Goal: Transaction & Acquisition: Purchase product/service

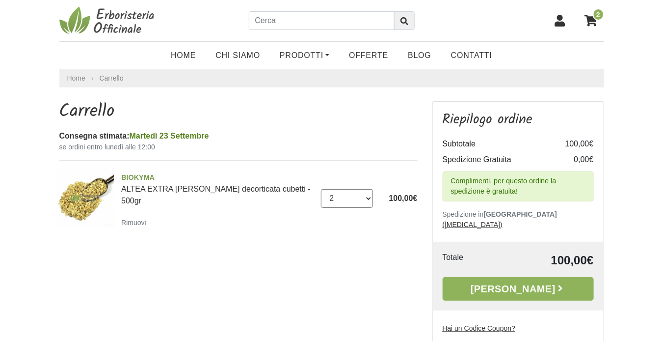
click at [367, 195] on select "0 (Rimuovi) 1 2 3 4 5 6 7 8 9 10 11 12 13 14 15 16 17 18 19 20 21 22 23 24" at bounding box center [347, 198] width 52 height 19
select select "1"
click at [321, 189] on select "0 (Rimuovi) 1 2 3 4 5 6 7 8 9 10 11 12 13 14 15 16 17 18 19 20 21 22 23 24" at bounding box center [347, 198] width 52 height 19
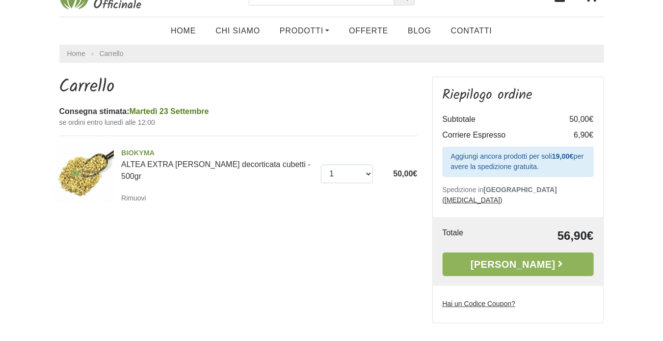
scroll to position [25, 0]
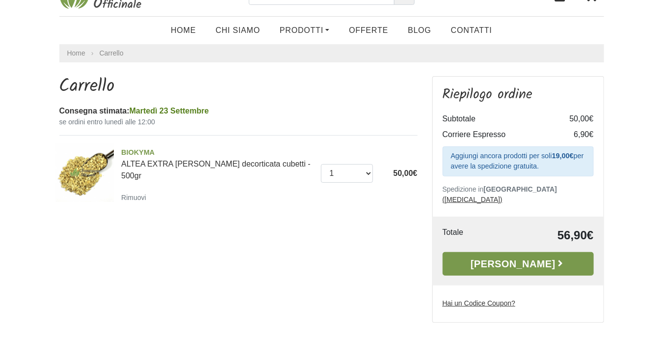
click at [523, 252] on link "[PERSON_NAME]" at bounding box center [518, 264] width 151 height 24
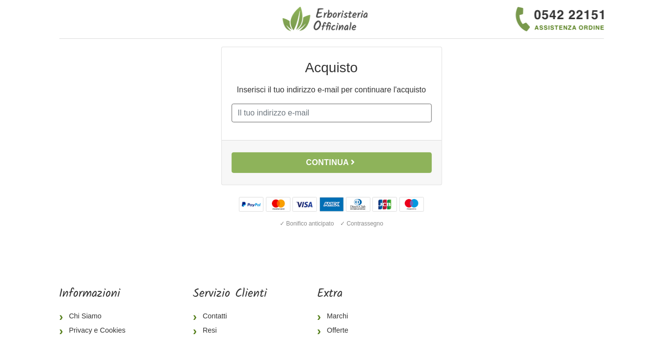
click at [244, 111] on input "E-mail" at bounding box center [332, 113] width 200 height 19
type input "sp@vincentconsultants.co.uk"
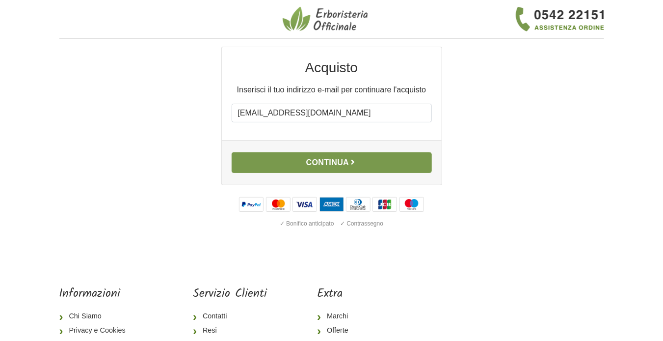
click at [338, 162] on button "Continua" at bounding box center [332, 162] width 200 height 21
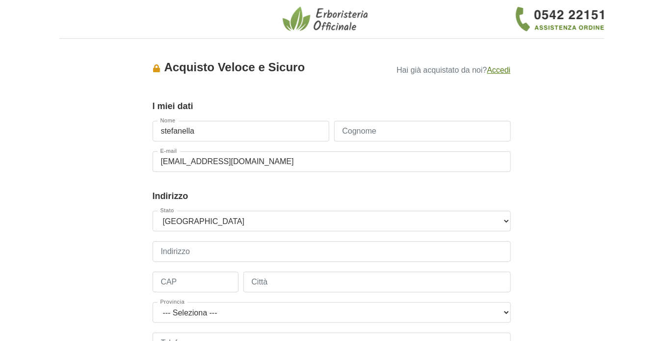
type input "stefanella"
click at [386, 127] on input "Cognome" at bounding box center [422, 131] width 177 height 21
type input "patrone"
type input "03429441188"
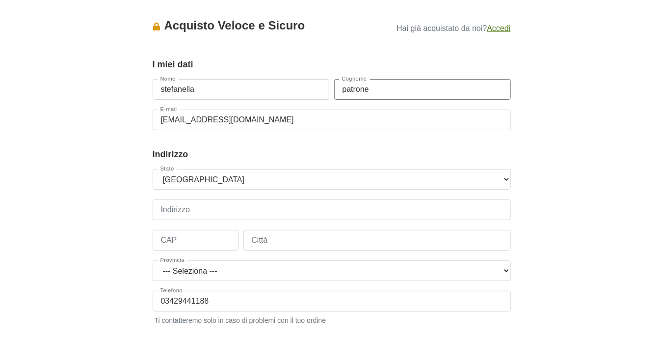
scroll to position [48, 0]
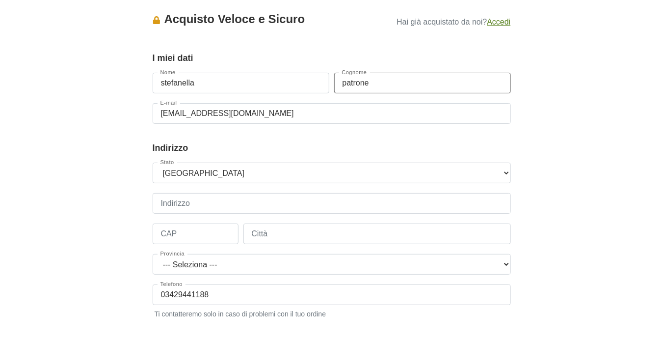
type input "patrone"
click at [204, 205] on input "Indirizzo" at bounding box center [332, 203] width 359 height 21
type input "VIA ASSAROTTI, 17 PORTINAIO"
type input "16122"
type input "Genova"
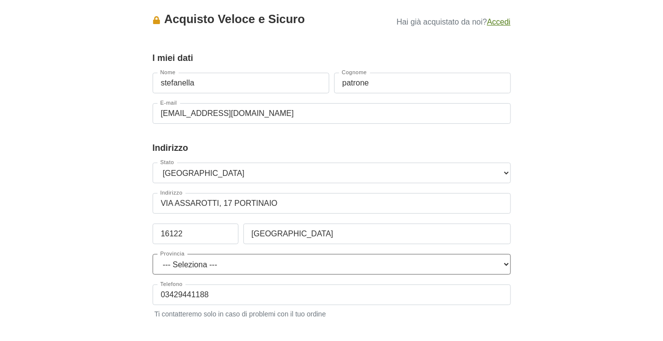
select select "3878"
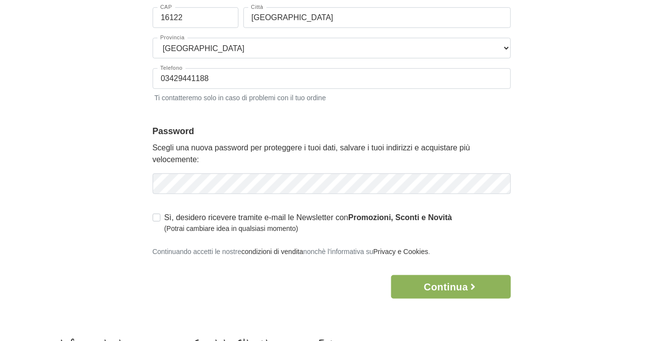
scroll to position [269, 0]
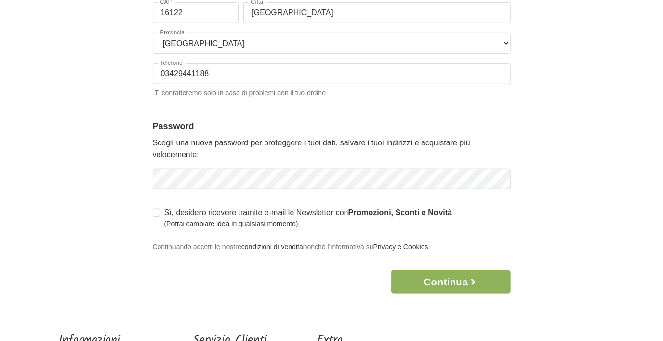
click at [166, 215] on label "Sì, desidero ricevere tramite e-mail le Newsletter con Promozioni, Sconti e Nov…" at bounding box center [309, 218] width 288 height 22
click at [161, 215] on input "Sì, desidero ricevere tramite e-mail le Newsletter con Promozioni, Sconti e Nov…" at bounding box center [157, 212] width 8 height 10
checkbox input "true"
click at [457, 282] on button "Continua" at bounding box center [450, 282] width 119 height 24
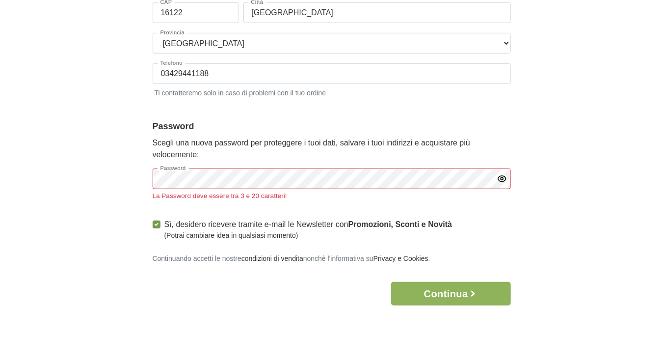
click at [500, 180] on icon "button" at bounding box center [502, 179] width 10 height 10
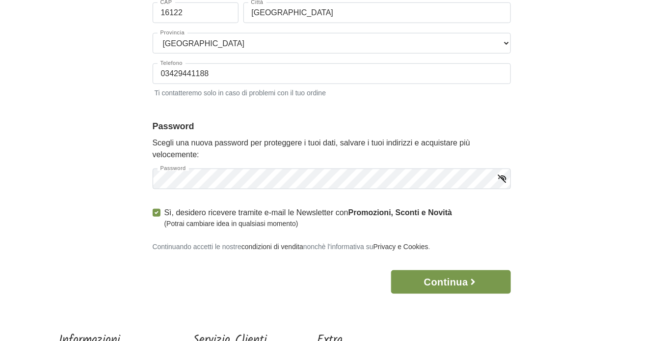
click at [453, 286] on button "Continua" at bounding box center [450, 282] width 119 height 24
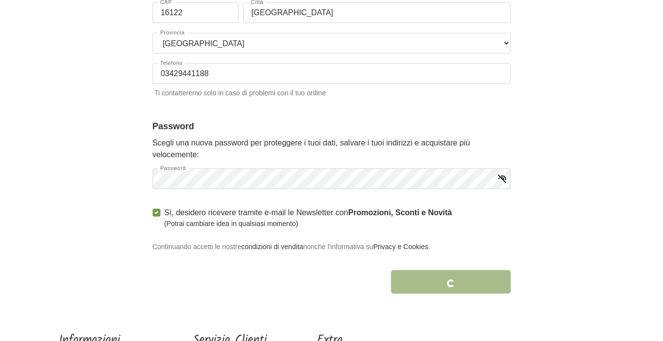
scroll to position [325, 0]
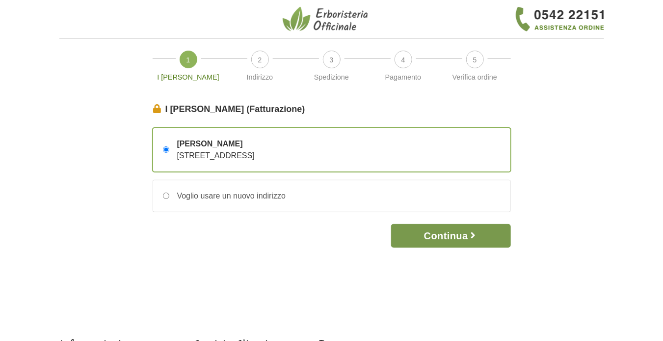
click at [445, 230] on button "Continua" at bounding box center [450, 236] width 119 height 24
click at [443, 236] on button "Continua" at bounding box center [450, 236] width 119 height 24
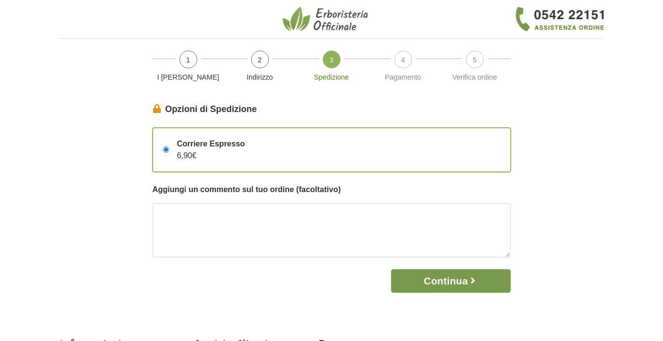
click at [445, 269] on button "Continua" at bounding box center [450, 281] width 119 height 24
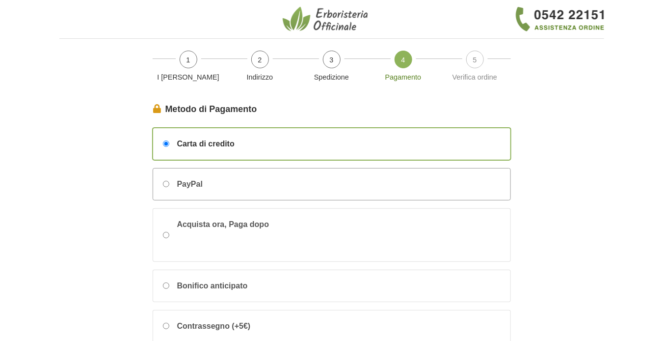
click at [167, 182] on input "PayPal" at bounding box center [166, 184] width 6 height 6
radio input "true"
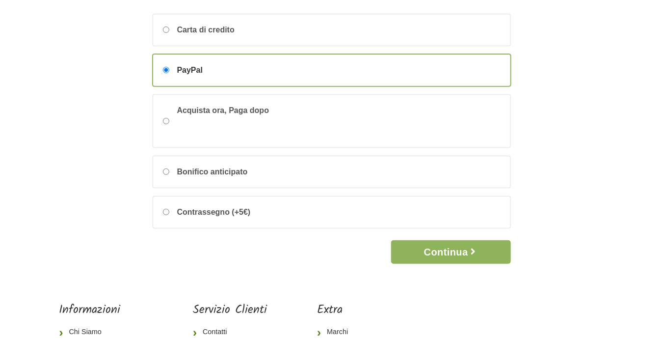
scroll to position [115, 0]
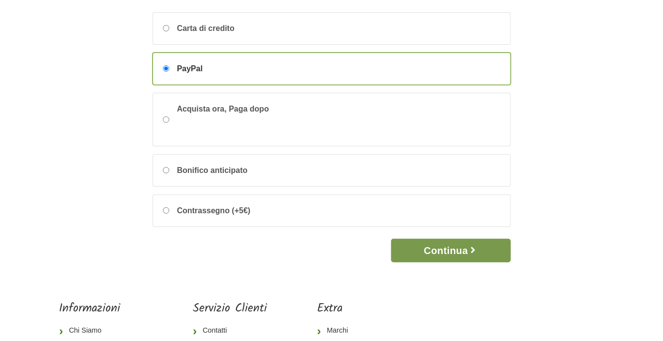
click at [444, 246] on button "Continua" at bounding box center [450, 251] width 119 height 24
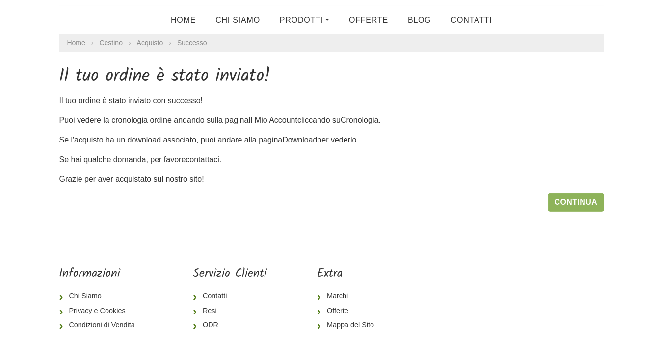
scroll to position [36, 0]
